Goal: Transaction & Acquisition: Purchase product/service

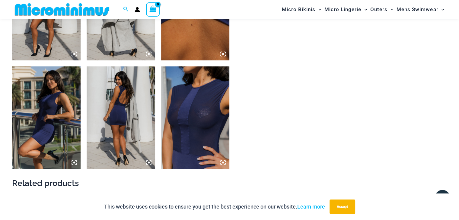
scroll to position [541, 0]
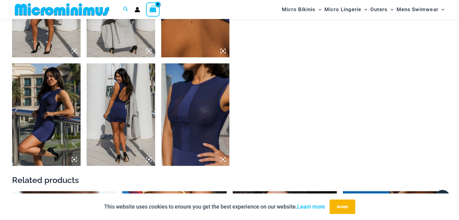
type input "**********"
click at [206, 108] on img at bounding box center [195, 114] width 68 height 103
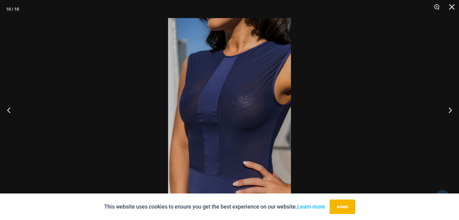
click at [206, 109] on img at bounding box center [229, 110] width 123 height 184
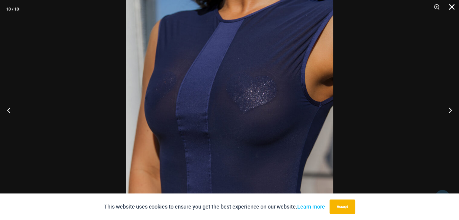
click at [452, 6] on button "Close" at bounding box center [449, 9] width 15 height 18
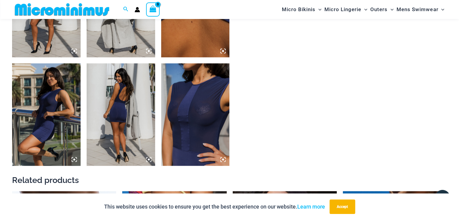
click at [62, 11] on img at bounding box center [61, 10] width 99 height 14
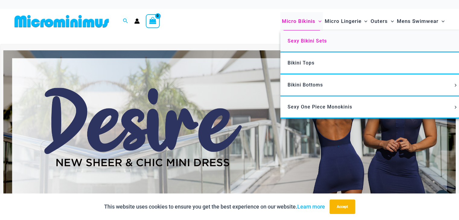
type input "**********"
click at [293, 40] on span "Sexy Bikini Sets" at bounding box center [307, 41] width 39 height 6
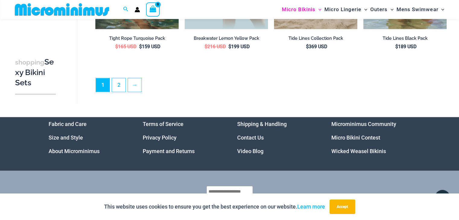
scroll to position [1353, 0]
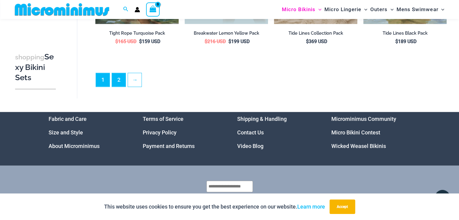
type input "**********"
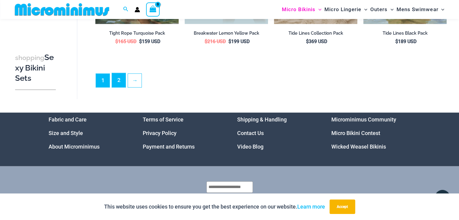
click at [121, 78] on link "2" at bounding box center [119, 80] width 14 height 14
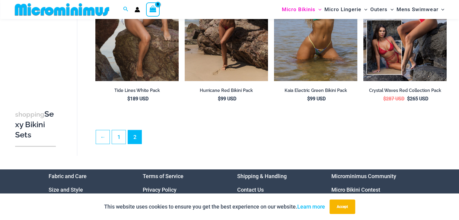
scroll to position [146, 0]
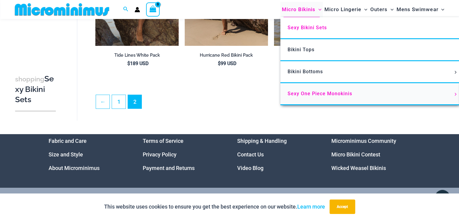
type input "**********"
click at [311, 92] on span "Sexy One Piece Monokinis" at bounding box center [320, 94] width 65 height 6
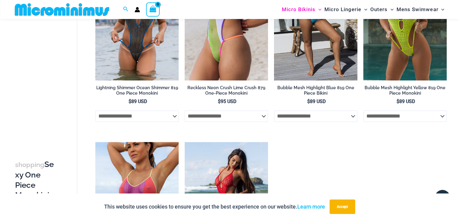
scroll to position [960, 0]
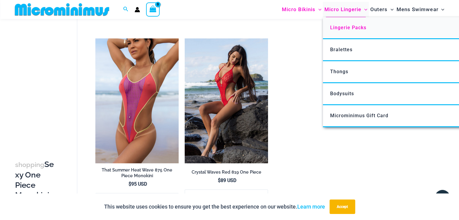
type input "**********"
click at [339, 28] on span "Lingerie Packs" at bounding box center [348, 28] width 36 height 6
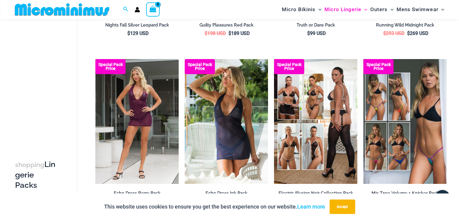
scroll to position [25, 0]
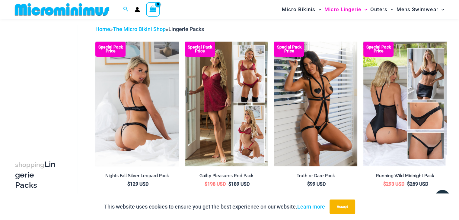
type input "**********"
click at [135, 88] on img at bounding box center [136, 104] width 83 height 125
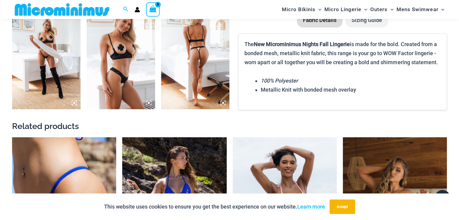
scroll to position [721, 0]
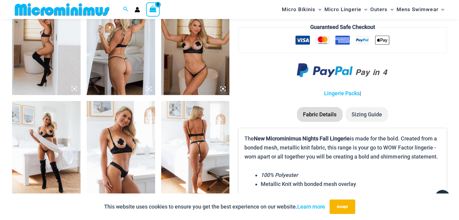
type input "**********"
click at [126, 133] on img at bounding box center [121, 152] width 68 height 103
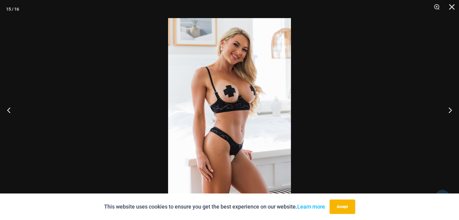
click at [238, 125] on img at bounding box center [229, 110] width 123 height 184
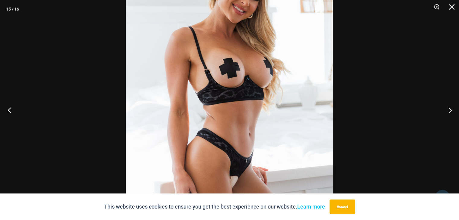
click at [9, 110] on button "Previous" at bounding box center [11, 110] width 23 height 30
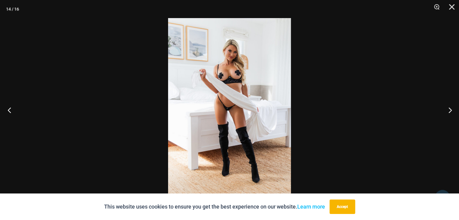
click at [9, 110] on button "Previous" at bounding box center [11, 110] width 23 height 30
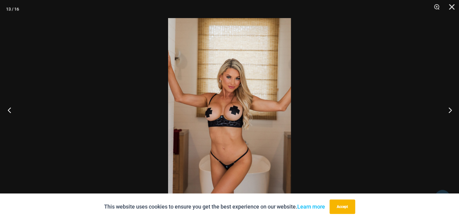
click at [9, 110] on button "Previous" at bounding box center [11, 110] width 23 height 30
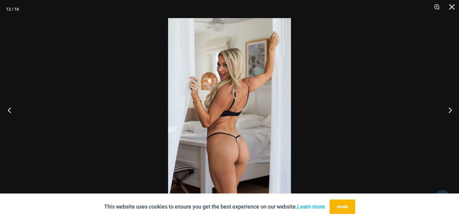
click at [9, 110] on button "Previous" at bounding box center [11, 110] width 23 height 30
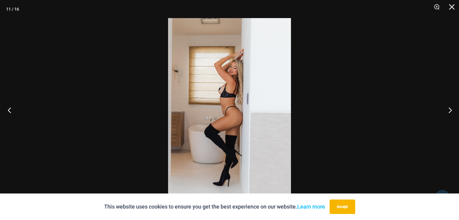
click at [9, 110] on button "Previous" at bounding box center [11, 110] width 23 height 30
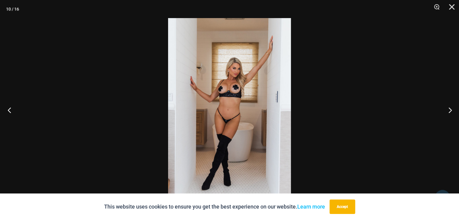
click at [9, 110] on button "Previous" at bounding box center [11, 110] width 23 height 30
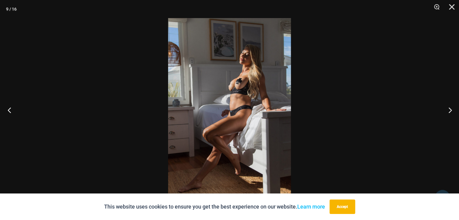
click at [9, 110] on button "Previous" at bounding box center [11, 110] width 23 height 30
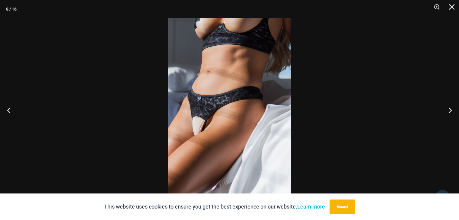
click at [209, 102] on img at bounding box center [229, 110] width 123 height 184
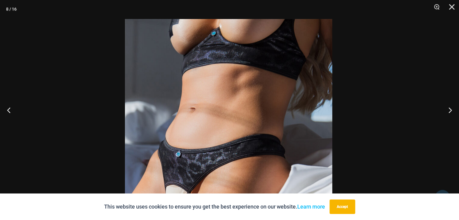
click at [223, 117] on img at bounding box center [228, 174] width 207 height 311
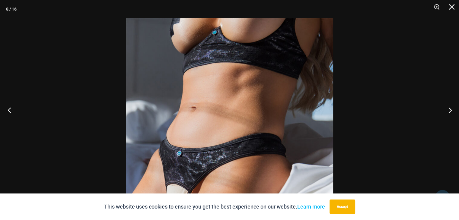
click at [8, 111] on button "Previous" at bounding box center [11, 110] width 23 height 30
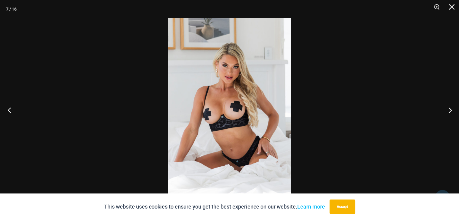
click at [8, 111] on button "Previous" at bounding box center [11, 110] width 23 height 30
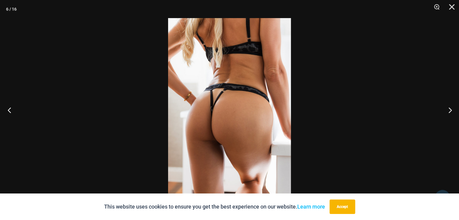
click at [8, 111] on button "Previous" at bounding box center [11, 110] width 23 height 30
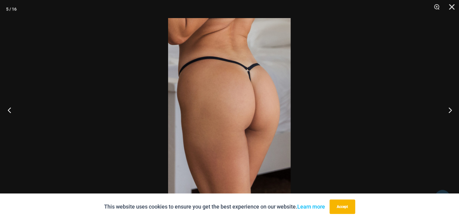
click at [8, 111] on button "Previous" at bounding box center [11, 110] width 23 height 30
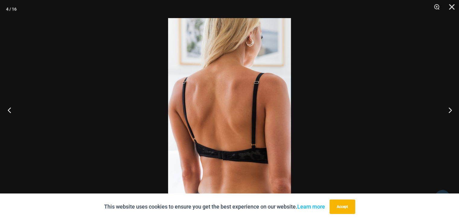
click at [8, 111] on button "Previous" at bounding box center [11, 110] width 23 height 30
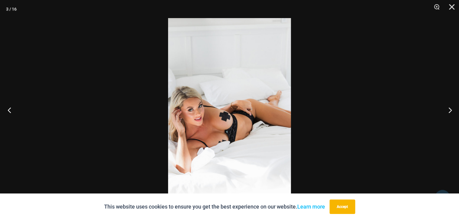
click at [8, 111] on button "Previous" at bounding box center [11, 110] width 23 height 30
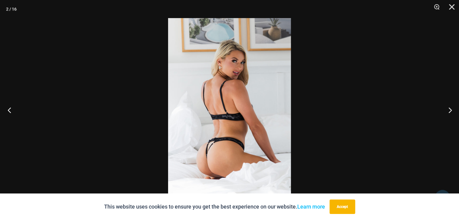
click at [8, 111] on button "Previous" at bounding box center [11, 110] width 23 height 30
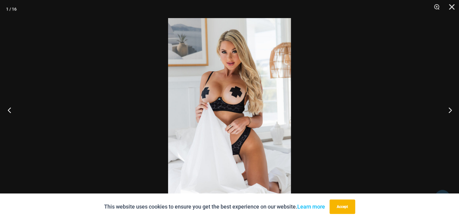
click at [8, 111] on button "Previous" at bounding box center [11, 110] width 23 height 30
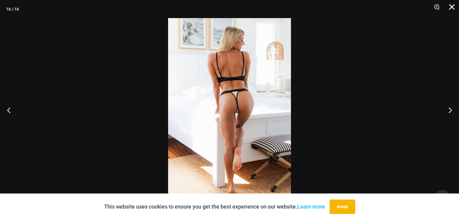
click at [450, 7] on button "Close" at bounding box center [449, 9] width 15 height 18
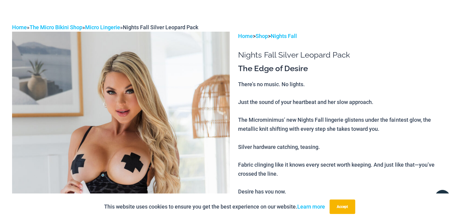
scroll to position [0, 0]
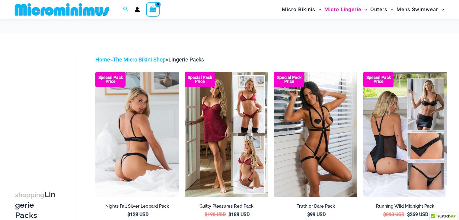
scroll to position [25, 0]
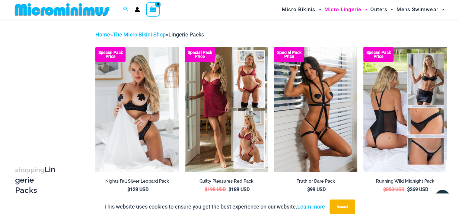
click at [72, 12] on img at bounding box center [61, 10] width 99 height 14
